Goal: Task Accomplishment & Management: Manage account settings

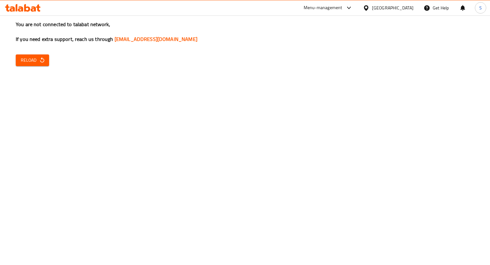
click at [326, 171] on div "You are not connected to talabat network, If you need extra support, reach us t…" at bounding box center [245, 132] width 490 height 265
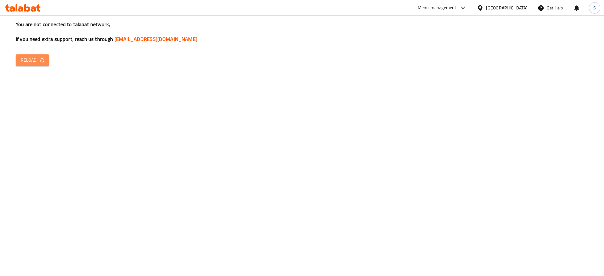
click at [33, 62] on span "Reload" at bounding box center [32, 60] width 23 height 8
click at [102, 122] on div "You are not connected to talabat network, If you need extra support, reach us t…" at bounding box center [302, 138] width 604 height 276
click at [41, 64] on button "Reload" at bounding box center [32, 60] width 33 height 12
click at [592, 10] on div "S" at bounding box center [594, 7] width 11 height 11
click at [542, 61] on div "Logout" at bounding box center [553, 67] width 84 height 18
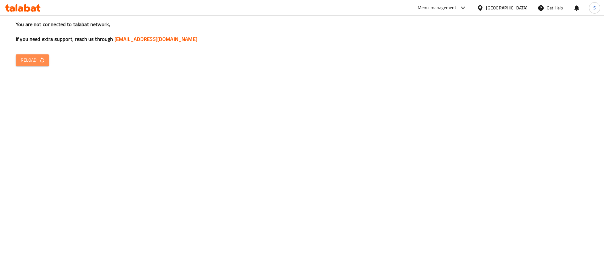
click at [38, 60] on span "Reload" at bounding box center [32, 60] width 23 height 8
click at [456, 5] on div "Menu-management" at bounding box center [437, 8] width 39 height 8
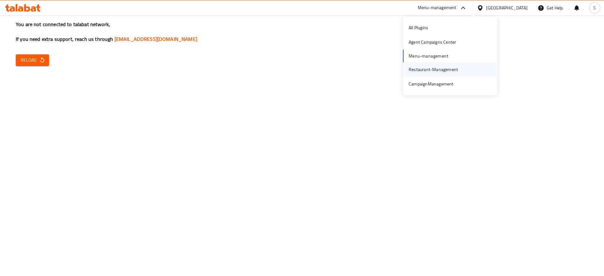
click at [445, 67] on div "Restaurant-Management" at bounding box center [433, 69] width 49 height 7
click at [274, 137] on div "You are not connected to talabat network, If you need extra support, reach us t…" at bounding box center [302, 138] width 604 height 276
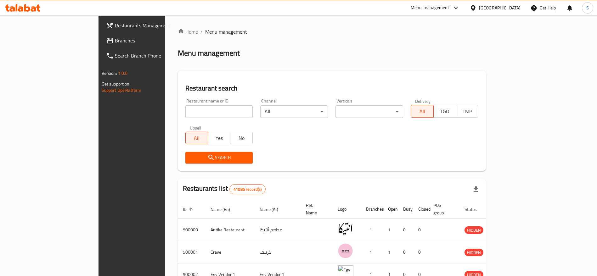
click at [245, 74] on div "Restaurant search Restaurant name or ID Restaurant name or ID Channel All ​ Ver…" at bounding box center [332, 121] width 308 height 100
click at [185, 114] on input "search" at bounding box center [219, 111] width 68 height 13
click at [229, 51] on div "Menu management" at bounding box center [332, 53] width 308 height 10
click at [191, 110] on input "search" at bounding box center [219, 111] width 68 height 13
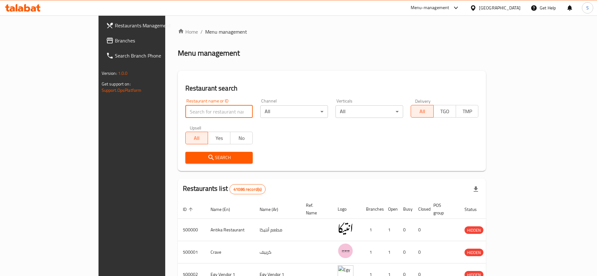
click at [191, 110] on input "search" at bounding box center [219, 111] width 68 height 13
click at [218, 72] on div "Restaurant search Restaurant name or ID Restaurant name or ID Channel All ​ Ver…" at bounding box center [332, 121] width 308 height 100
click at [185, 108] on input "search" at bounding box center [219, 111] width 68 height 13
click at [185, 111] on input "search" at bounding box center [219, 111] width 68 height 13
click at [315, 36] on div "Home / Menu management Menu management Restaurant search Restaurant name or ID …" at bounding box center [332, 241] width 308 height 426
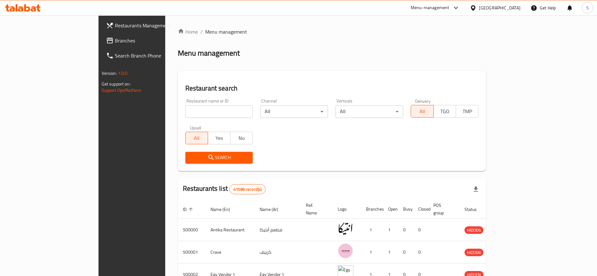
click at [199, 33] on ol "Home / Menu management" at bounding box center [332, 32] width 308 height 8
click at [195, 107] on input "search" at bounding box center [219, 111] width 68 height 13
type input "popote"
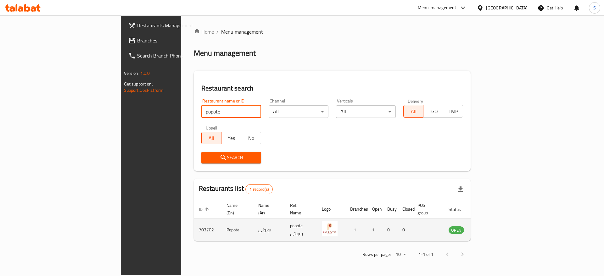
click at [489, 228] on icon "enhanced table" at bounding box center [485, 230] width 7 height 5
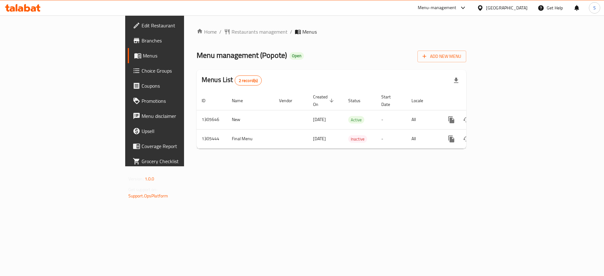
click at [297, 57] on div at bounding box center [302, 138] width 604 height 276
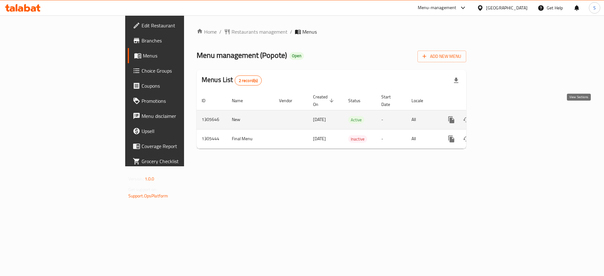
click at [501, 116] on icon "enhanced table" at bounding box center [497, 120] width 8 height 8
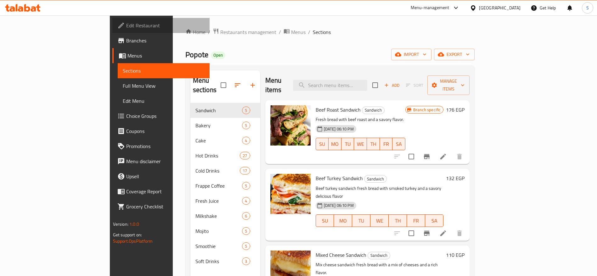
click at [112, 30] on link "Edit Restaurant" at bounding box center [160, 25] width 97 height 15
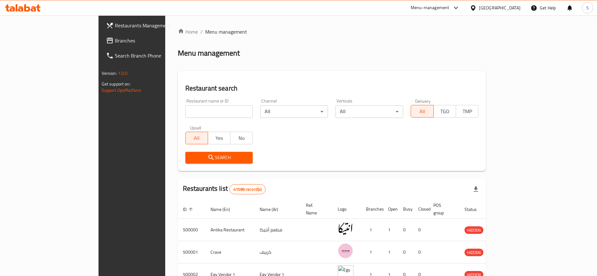
click at [465, 12] on div "Menu-management" at bounding box center [435, 7] width 59 height 15
click at [449, 9] on div "Menu-management" at bounding box center [430, 8] width 39 height 8
click at [443, 43] on div "Agent Campaigns Center" at bounding box center [425, 42] width 48 height 7
click at [197, 44] on div "Home / Menu management Menu management Restaurant search Restaurant name or ID …" at bounding box center [332, 235] width 308 height 415
